Goal: Task Accomplishment & Management: Manage account settings

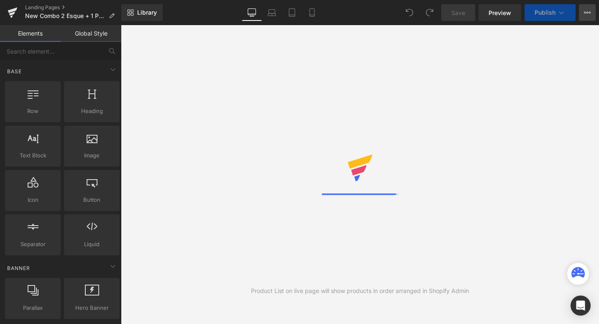
click at [589, 9] on icon at bounding box center [587, 12] width 7 height 7
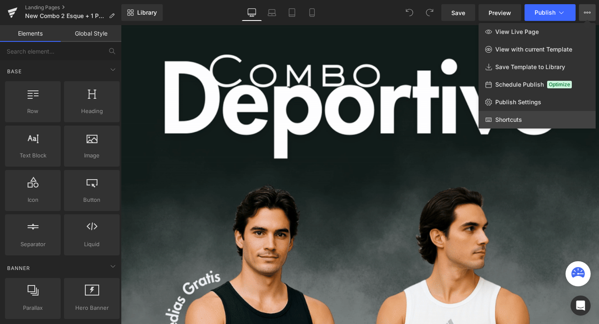
click at [497, 124] on link "Shortcuts" at bounding box center [536, 120] width 117 height 18
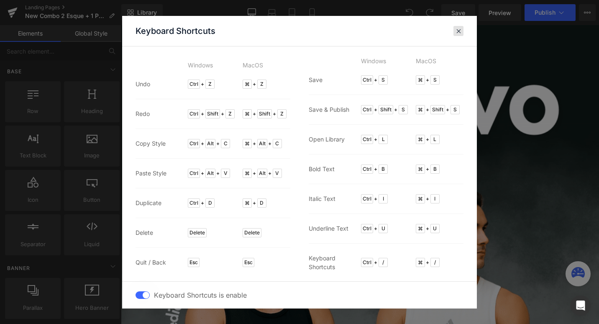
drag, startPoint x: 458, startPoint y: 31, endPoint x: 388, endPoint y: 3, distance: 74.5
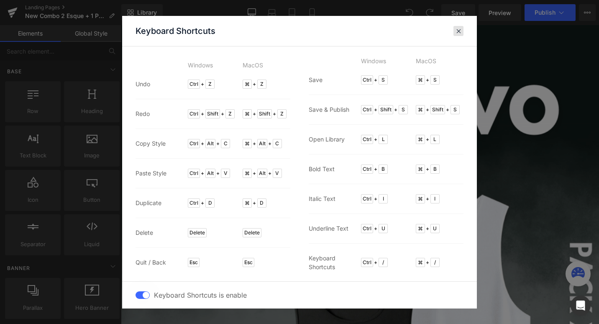
click at [0, 0] on span at bounding box center [0, 0] width 0 height 0
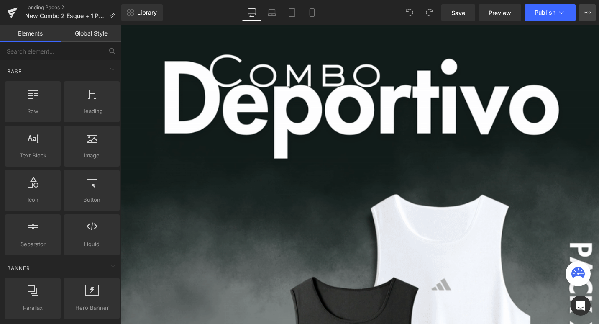
click at [581, 10] on button "View Live Page View with current Template Save Template to Library Schedule Pub…" at bounding box center [587, 12] width 17 height 17
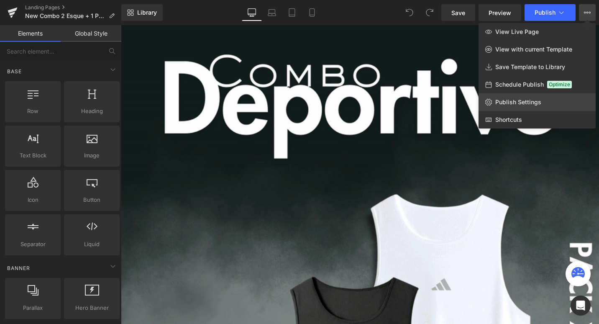
click at [530, 101] on span "Publish Settings" at bounding box center [518, 102] width 46 height 8
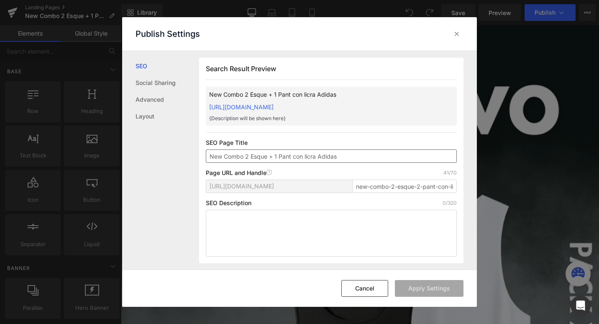
scroll to position [0, 0]
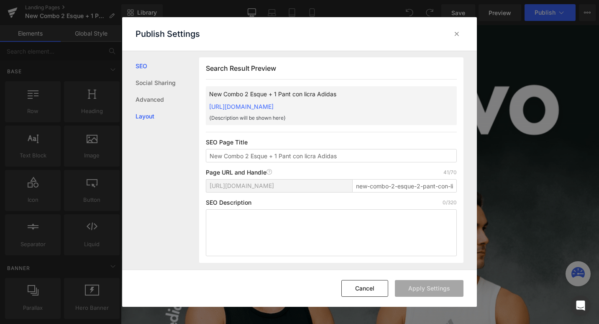
click at [0, 0] on link "Layout" at bounding box center [0, 0] width 0 height 0
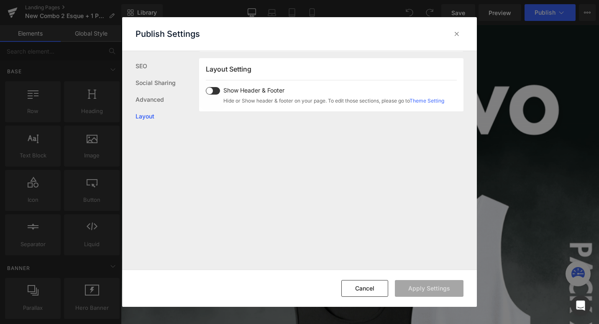
scroll to position [498, 0]
